Goal: Task Accomplishment & Management: Complete application form

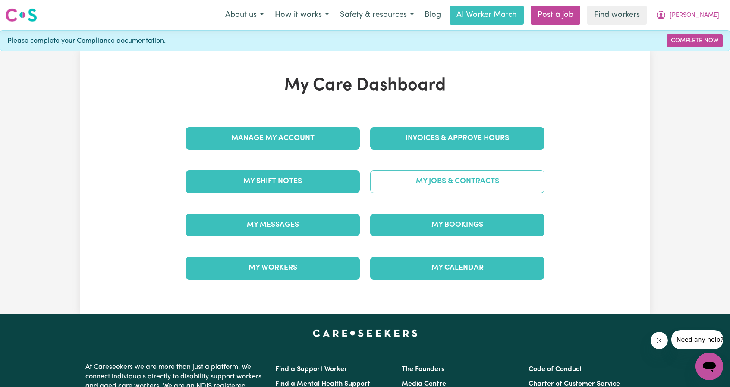
click at [439, 174] on link "My Jobs & Contracts" at bounding box center [457, 181] width 174 height 22
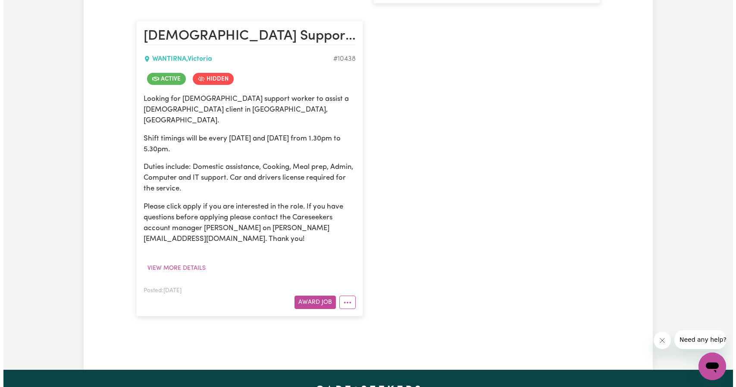
scroll to position [561, 0]
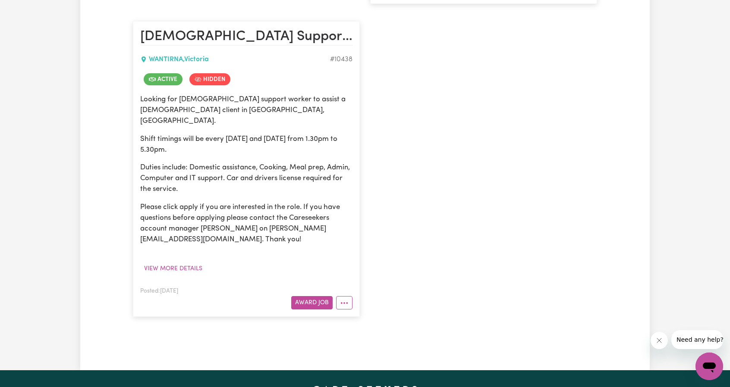
click at [352, 287] on article "Female Support Worker Needed Wednesday And Thursday - Wantirna, VIC, WANTIRNA ,…" at bounding box center [246, 169] width 227 height 296
click at [350, 296] on button "More options" at bounding box center [344, 302] width 16 height 13
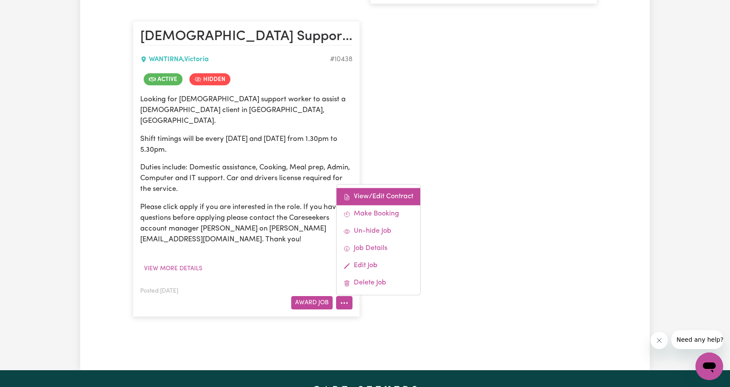
click at [381, 192] on link "View/Edit Contract" at bounding box center [379, 197] width 84 height 17
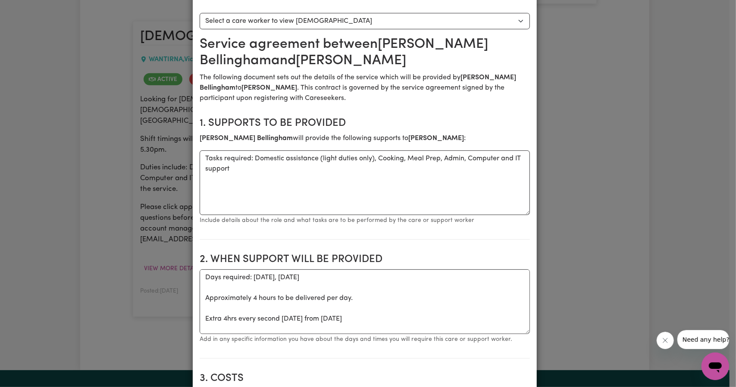
scroll to position [0, 0]
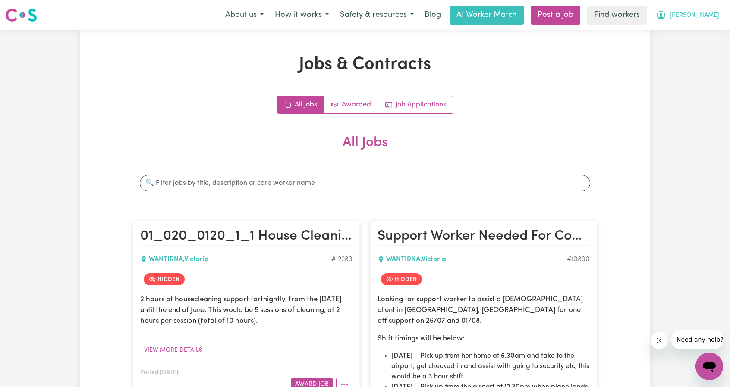
click at [705, 17] on span "[PERSON_NAME]" at bounding box center [695, 15] width 50 height 9
click at [696, 27] on link "My Dashboard" at bounding box center [690, 33] width 68 height 16
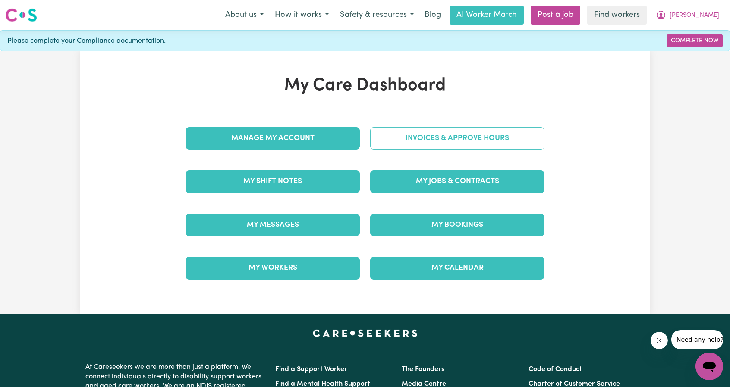
click at [494, 135] on link "Invoices & Approve Hours" at bounding box center [457, 138] width 174 height 22
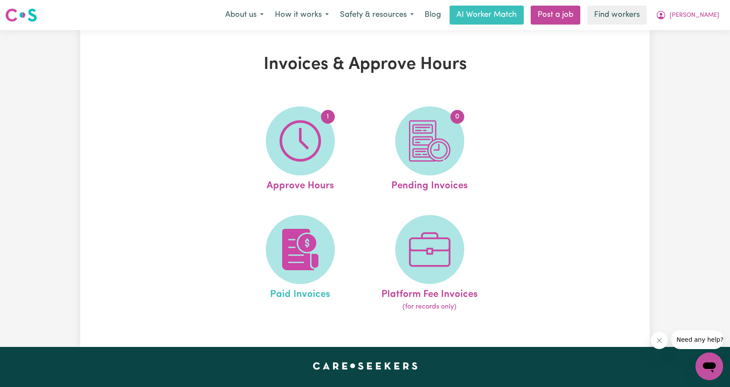
click at [340, 228] on link "Paid Invoices" at bounding box center [300, 264] width 124 height 98
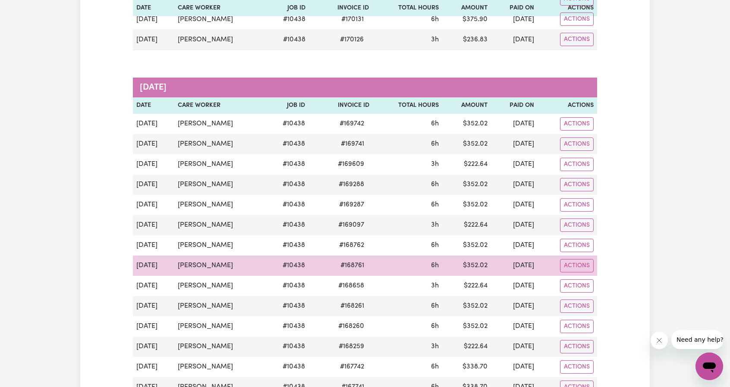
scroll to position [475, 0]
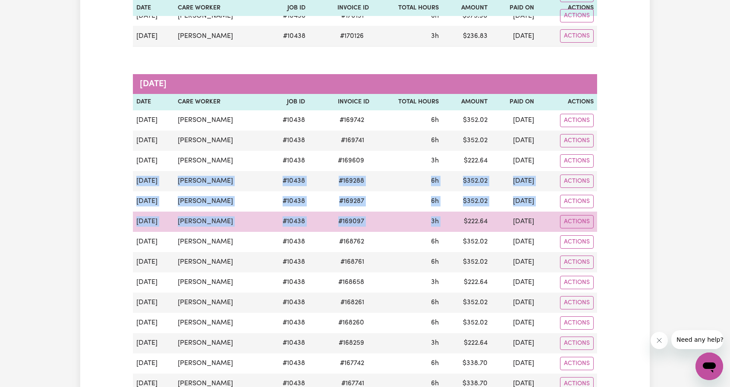
drag, startPoint x: 137, startPoint y: 178, endPoint x: 447, endPoint y: 223, distance: 313.0
click at [447, 223] on tbody "Jul 31 Marlinda Bellingham # 10438 # 169742 6h $ 352.02 5 Aug 2025 Actions Jul …" at bounding box center [365, 262] width 464 height 305
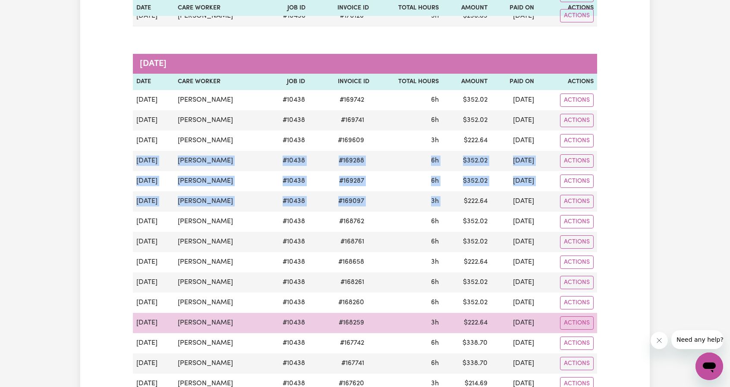
scroll to position [561, 0]
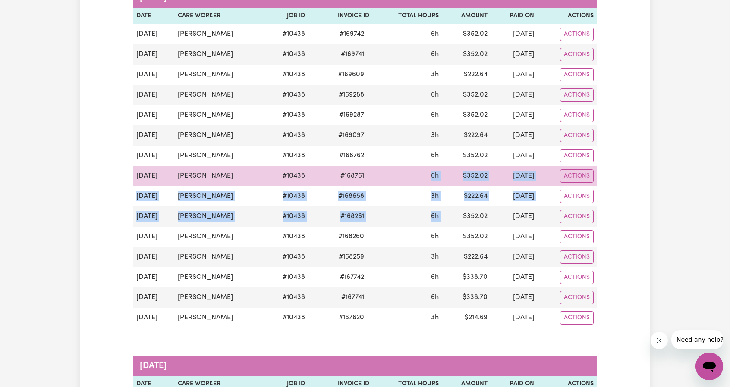
drag, startPoint x: 444, startPoint y: 215, endPoint x: 371, endPoint y: 173, distance: 83.7
click at [371, 173] on tbody "Jul 31 Marlinda Bellingham # 10438 # 169742 6h $ 352.02 5 Aug 2025 Actions Jul …" at bounding box center [365, 176] width 464 height 305
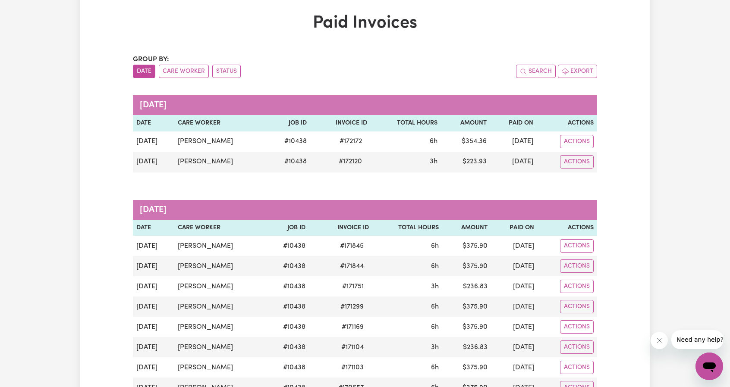
scroll to position [43, 0]
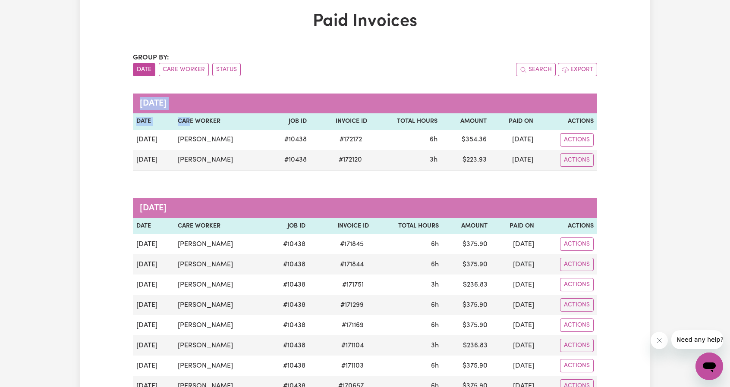
drag, startPoint x: 545, startPoint y: 161, endPoint x: 182, endPoint y: 123, distance: 364.9
click at [182, 123] on table "September 2025 Date Care Worker Job ID Invoice ID Total Hours Amount Paid On Ac…" at bounding box center [365, 132] width 464 height 77
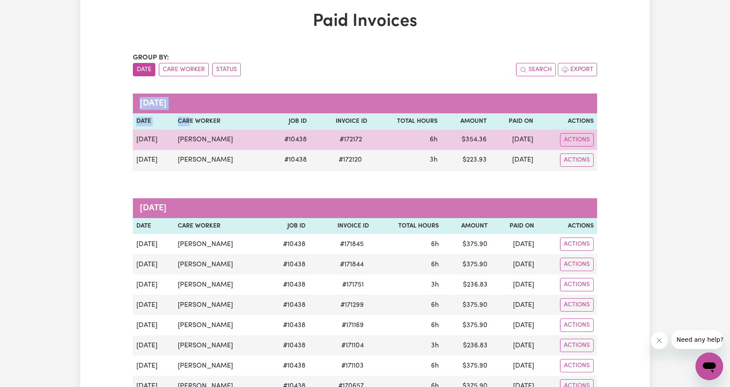
click at [362, 136] on span "# 172172" at bounding box center [350, 140] width 33 height 10
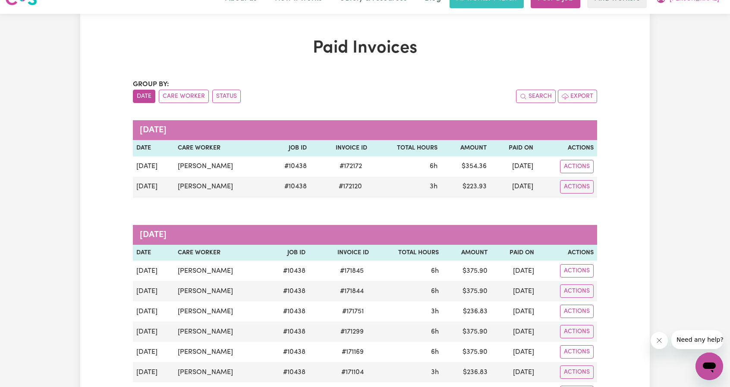
scroll to position [0, 0]
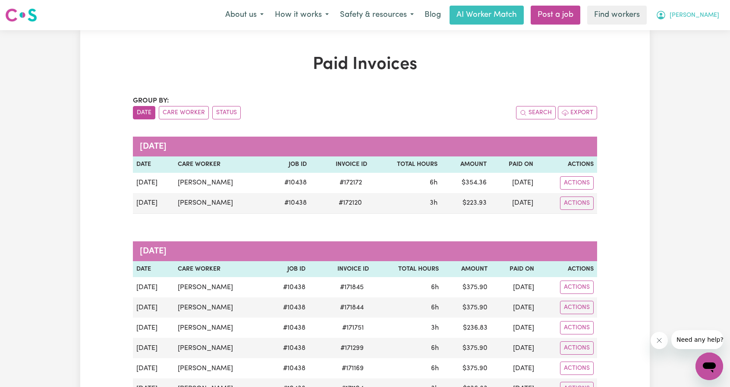
click at [722, 20] on button "[PERSON_NAME]" at bounding box center [687, 15] width 75 height 18
click at [683, 32] on link "My Dashboard" at bounding box center [690, 33] width 68 height 16
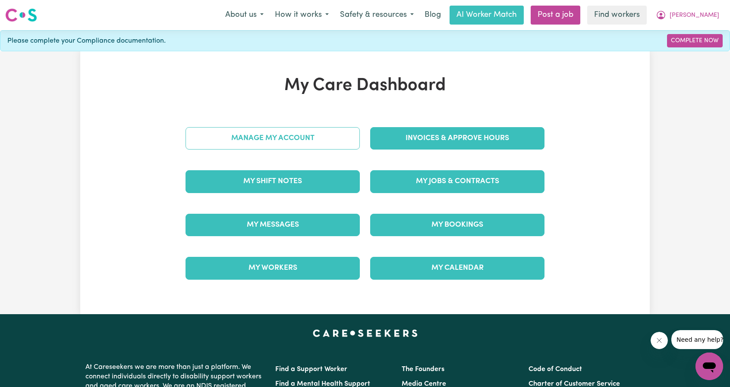
click at [307, 139] on link "Manage My Account" at bounding box center [273, 138] width 174 height 22
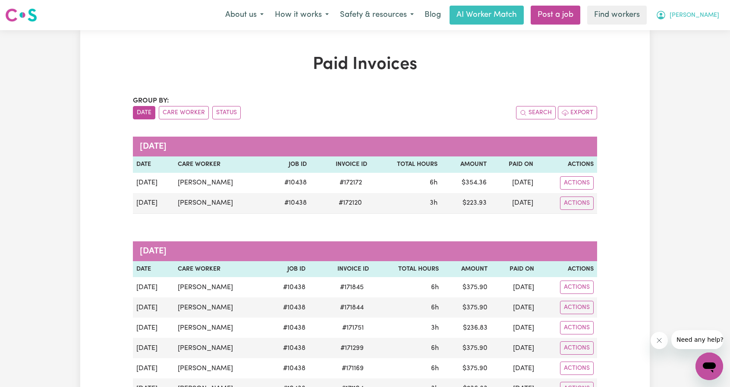
click at [702, 18] on span "[PERSON_NAME]" at bounding box center [695, 15] width 50 height 9
click at [702, 31] on link "My Dashboard" at bounding box center [690, 33] width 68 height 16
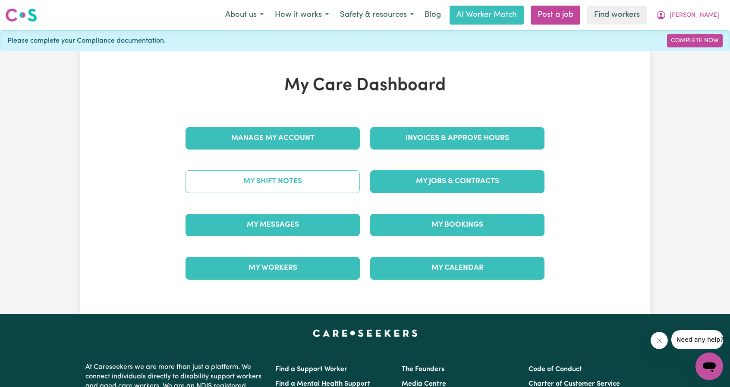
click at [296, 182] on link "My Shift Notes" at bounding box center [273, 181] width 174 height 22
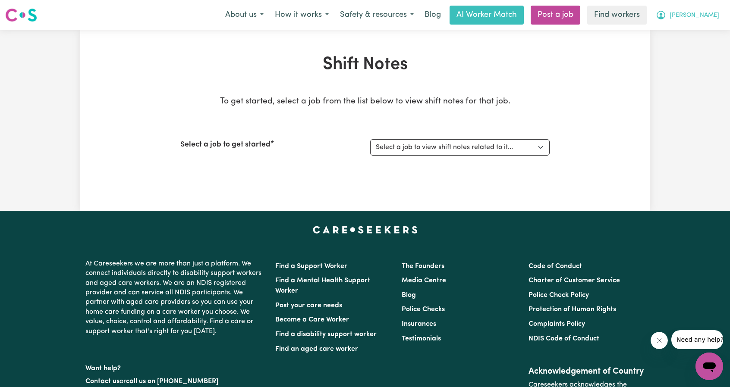
click at [707, 10] on button "[PERSON_NAME]" at bounding box center [687, 15] width 75 height 18
click at [679, 27] on link "My Dashboard" at bounding box center [690, 33] width 68 height 16
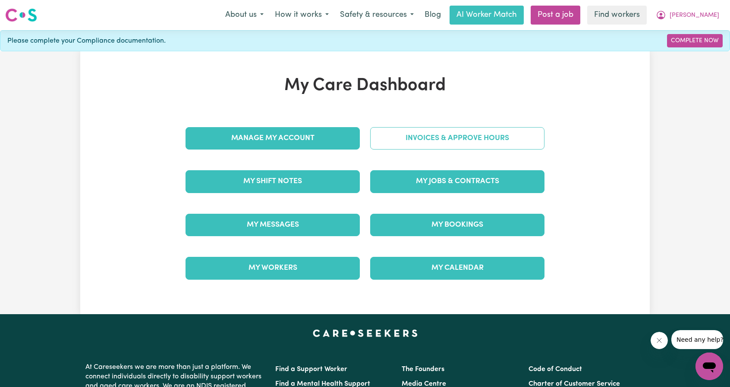
click at [444, 132] on link "Invoices & Approve Hours" at bounding box center [457, 138] width 174 height 22
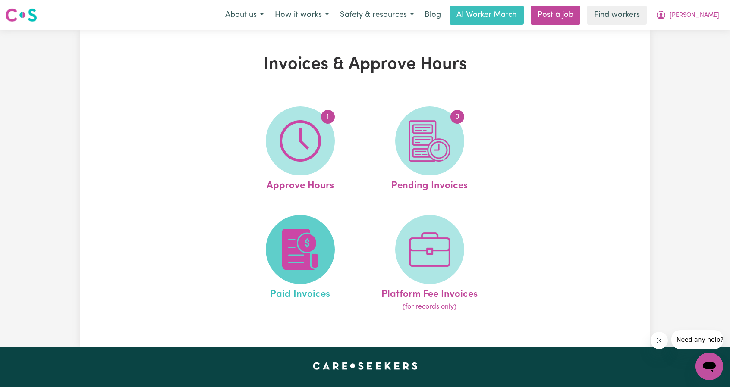
click at [293, 249] on img at bounding box center [300, 249] width 41 height 41
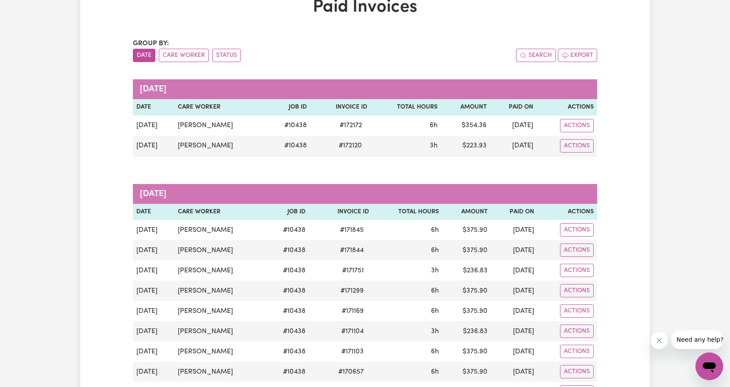
scroll to position [43, 0]
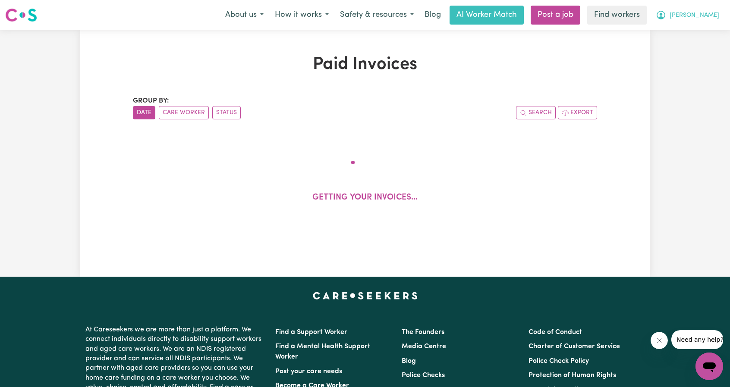
click at [666, 14] on icon "My Account" at bounding box center [661, 15] width 10 height 10
click at [682, 32] on link "My Dashboard" at bounding box center [690, 33] width 68 height 16
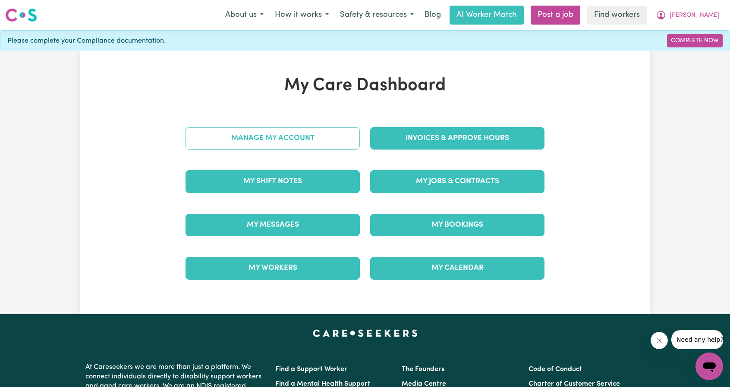
click at [293, 140] on link "Manage My Account" at bounding box center [273, 138] width 174 height 22
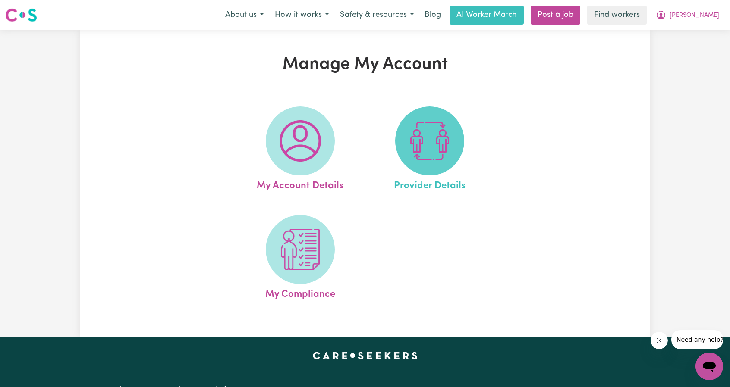
click at [437, 141] on img at bounding box center [429, 140] width 41 height 41
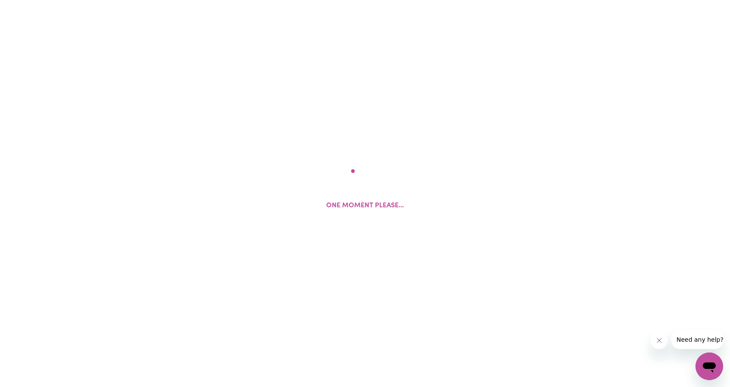
select select "NDIS_FUNDING_AGENCY_MANAGED"
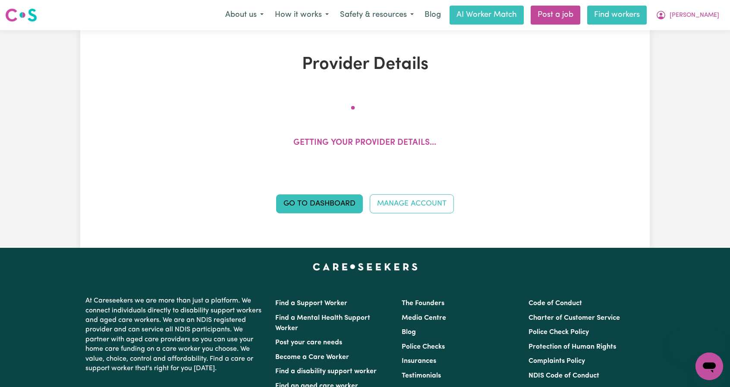
select select "NDIS_FUNDING_AGENCY_MANAGED"
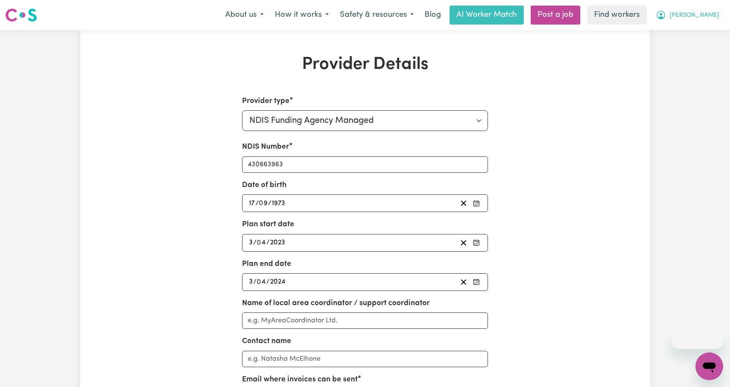
click at [699, 11] on button "[PERSON_NAME]" at bounding box center [687, 15] width 75 height 18
click at [673, 32] on link "My Dashboard" at bounding box center [690, 33] width 68 height 16
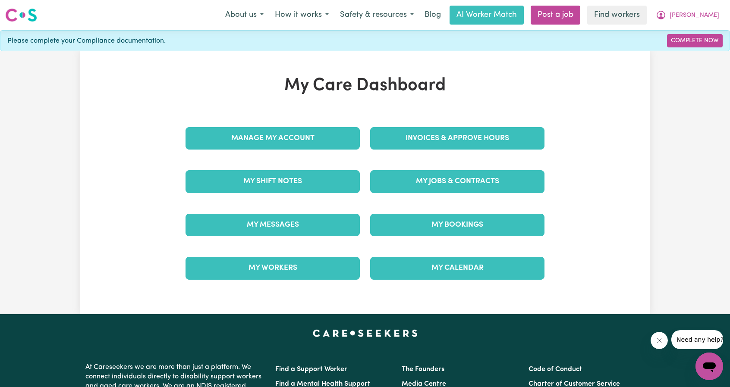
click at [476, 126] on div "Invoices & Approve Hours" at bounding box center [457, 138] width 185 height 43
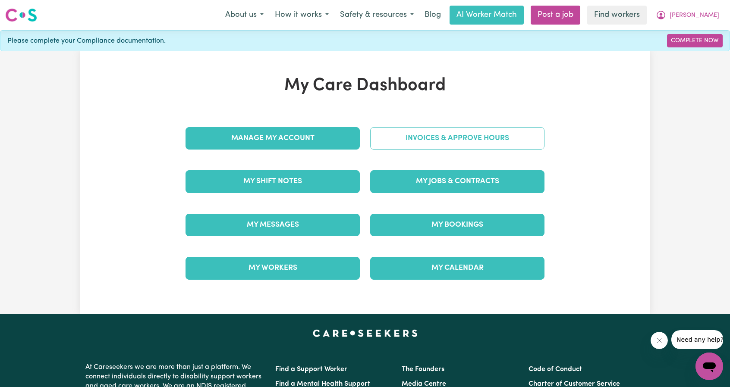
click at [474, 138] on link "Invoices & Approve Hours" at bounding box center [457, 138] width 174 height 22
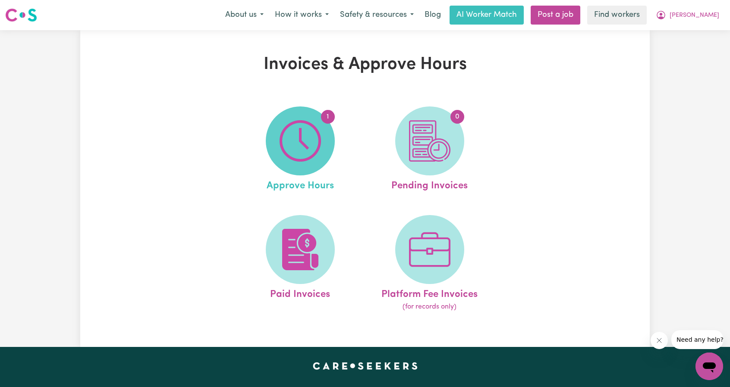
click at [324, 157] on span "1" at bounding box center [300, 141] width 69 height 69
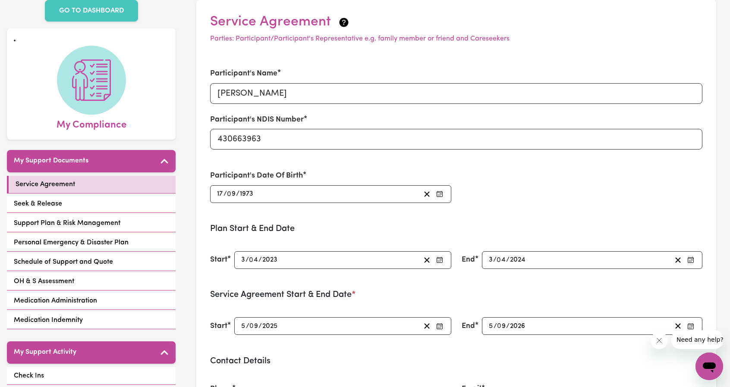
scroll to position [86, 0]
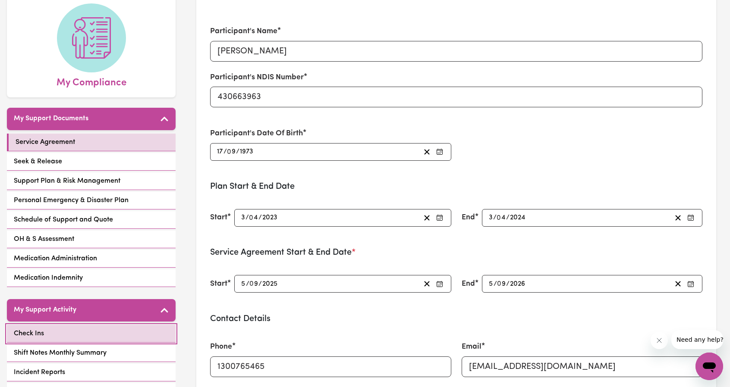
click at [85, 327] on link "Check Ins" at bounding box center [91, 334] width 169 height 18
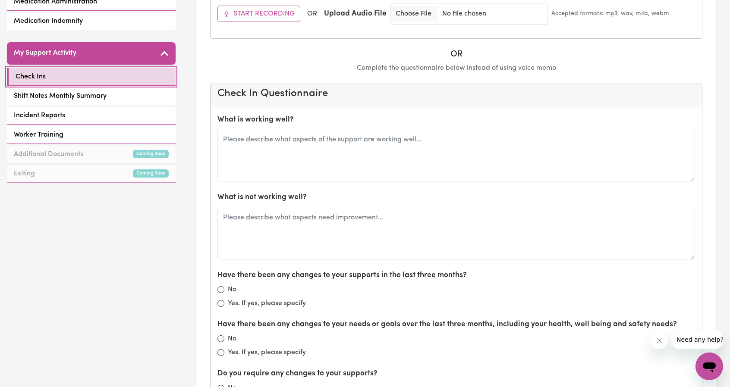
scroll to position [345, 0]
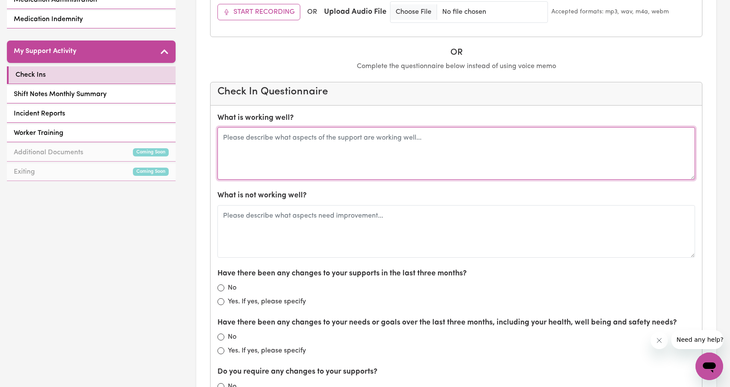
click at [380, 168] on textarea at bounding box center [456, 153] width 478 height 53
type textarea "m"
type textarea "Since seeing her may june was good back then"
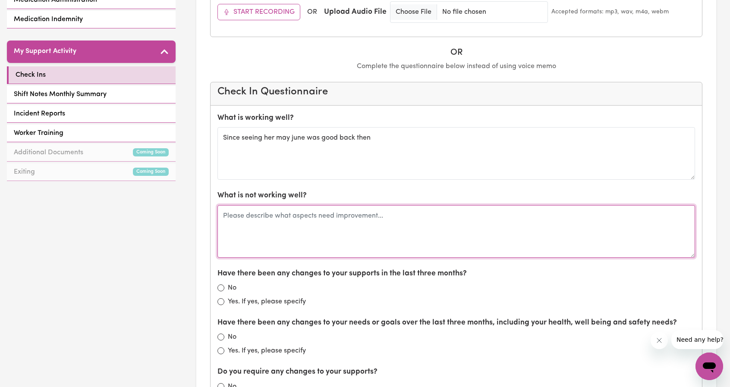
click at [342, 233] on textarea at bounding box center [456, 231] width 478 height 53
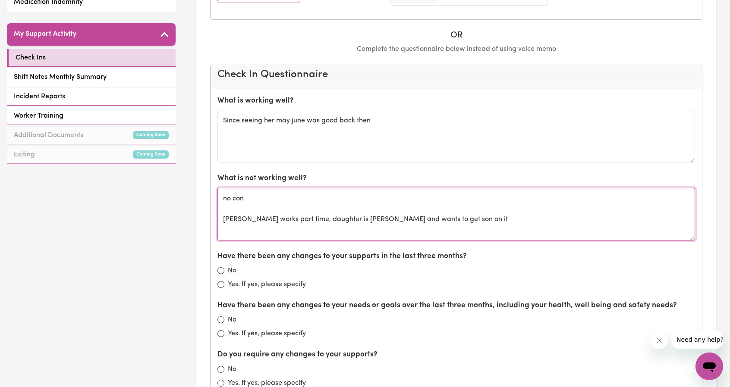
scroll to position [388, 0]
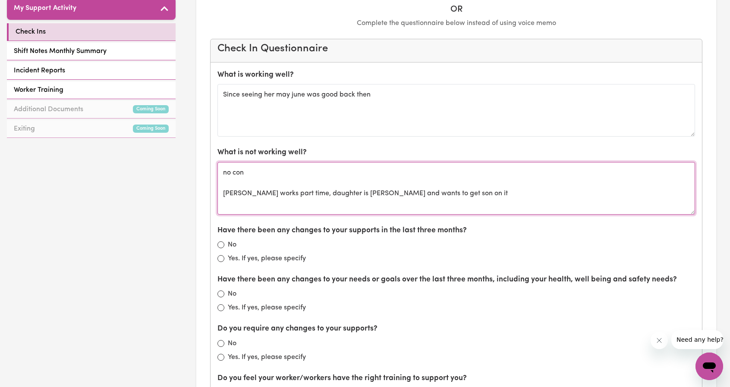
type textarea "no con [PERSON_NAME] works part time, daughter is [PERSON_NAME] and wants to ge…"
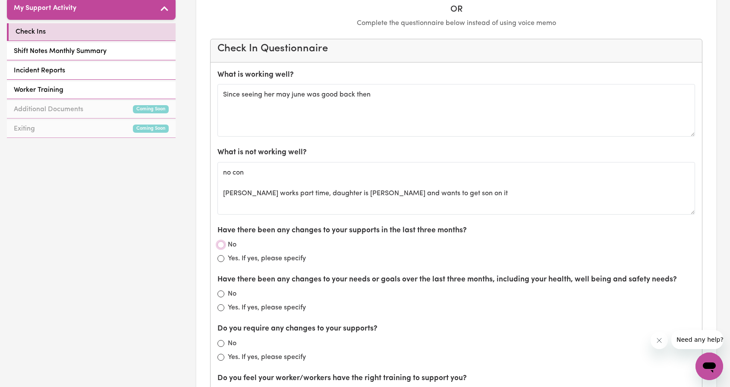
click at [223, 242] on input "No" at bounding box center [220, 245] width 7 height 7
radio input "true"
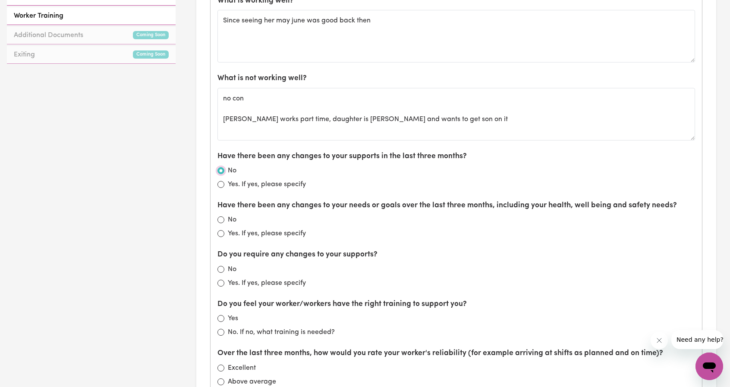
scroll to position [475, 0]
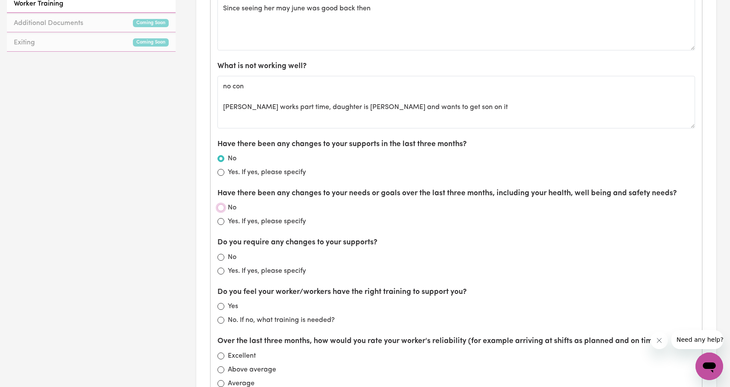
click at [218, 204] on input "No" at bounding box center [220, 207] width 7 height 7
radio input "true"
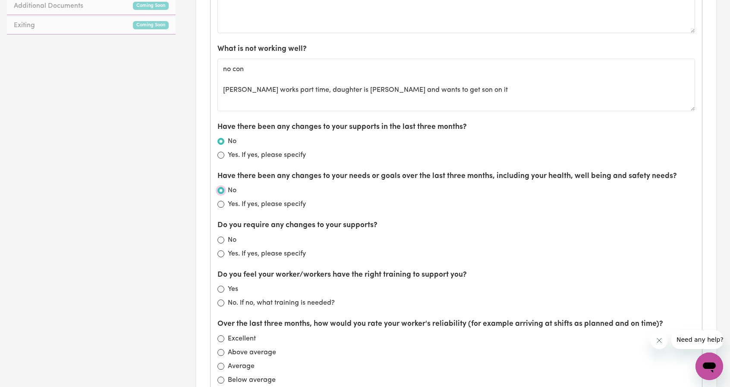
scroll to position [518, 0]
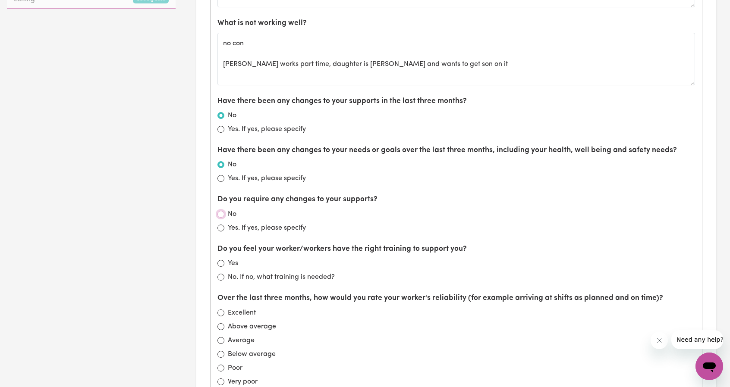
click at [223, 213] on input "No" at bounding box center [220, 214] width 7 height 7
radio input "true"
click at [223, 260] on input "Yes" at bounding box center [220, 263] width 7 height 7
radio input "true"
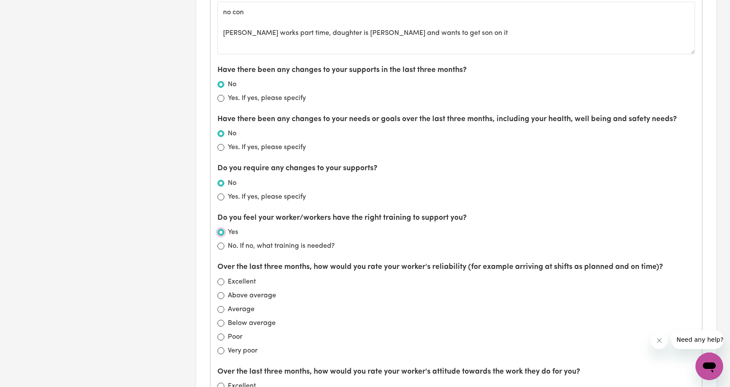
scroll to position [604, 0]
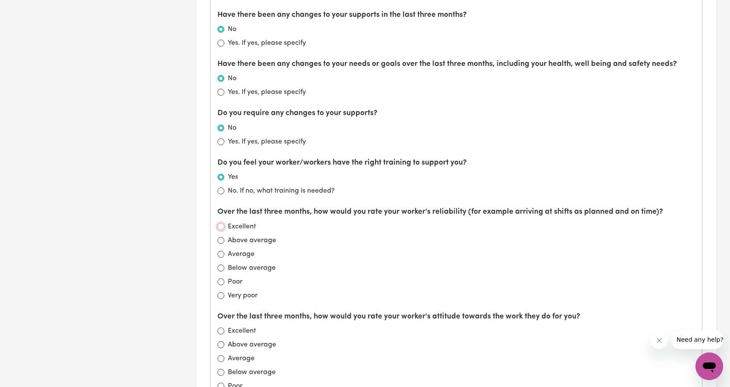
click at [219, 223] on input "Excellent" at bounding box center [220, 226] width 7 height 7
radio input "true"
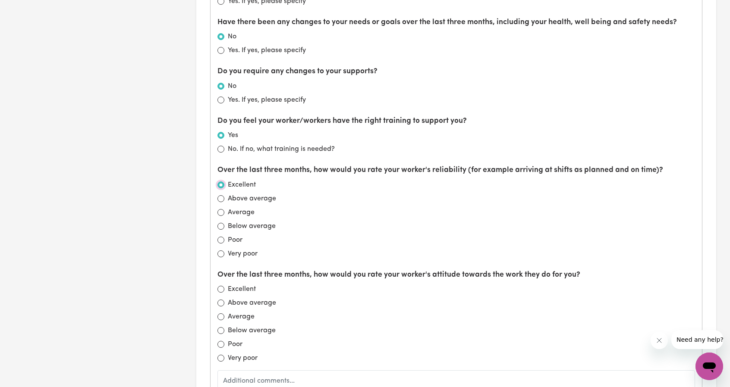
scroll to position [647, 0]
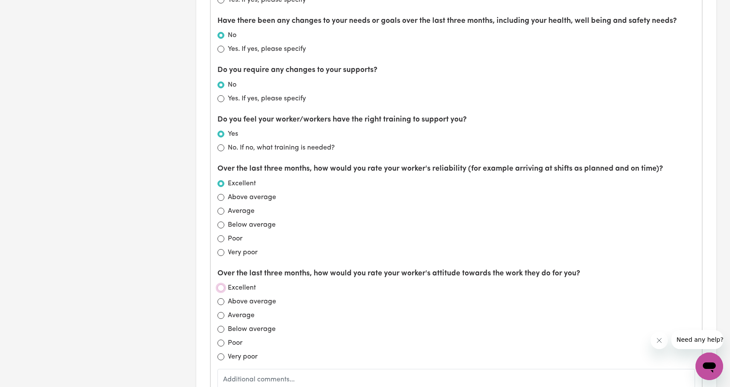
click at [219, 285] on input "Excellent" at bounding box center [220, 288] width 7 height 7
radio input "true"
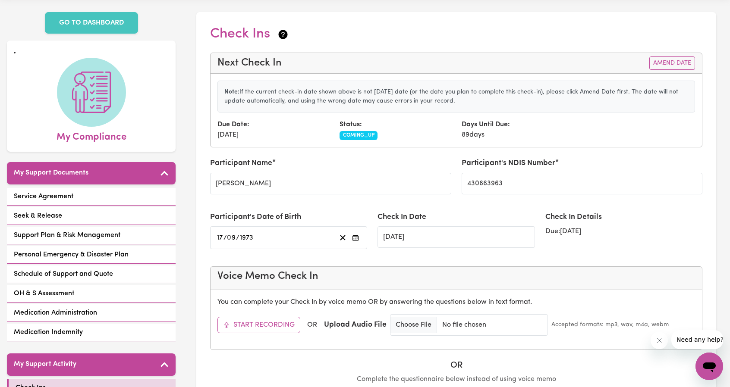
scroll to position [0, 0]
